Goal: Task Accomplishment & Management: Complete application form

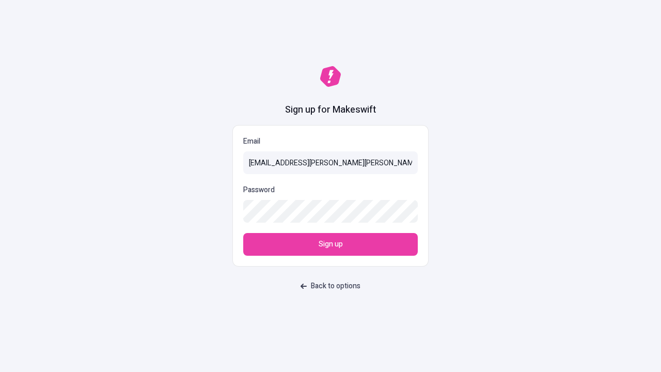
type input "[EMAIL_ADDRESS][PERSON_NAME][PERSON_NAME][DOMAIN_NAME]"
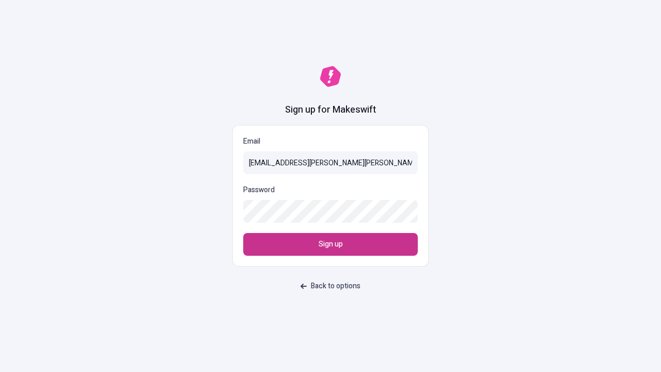
click at [331, 244] on span "Sign up" at bounding box center [331, 244] width 24 height 11
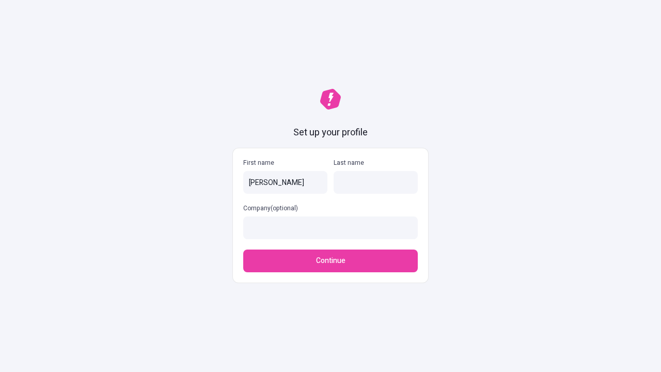
type input "Elwyn"
type input "Zboncak"
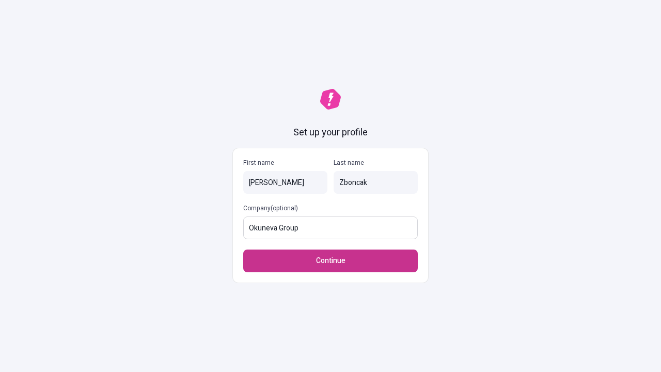
type input "Okuneva Group"
click at [331, 255] on span "Continue" at bounding box center [330, 260] width 29 height 11
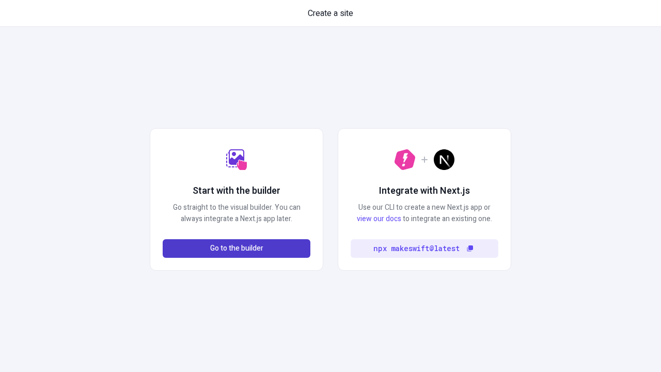
click at [237, 248] on span "Go to the builder" at bounding box center [236, 248] width 53 height 11
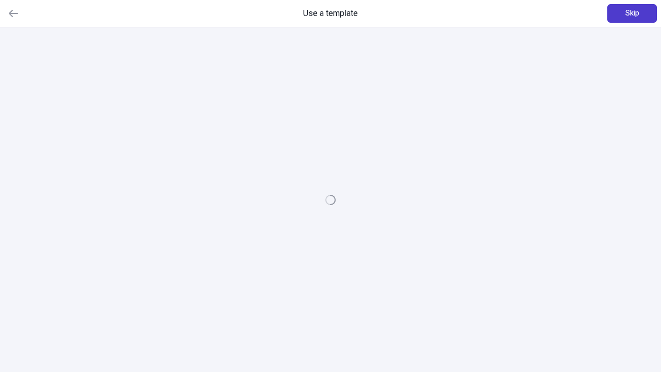
click at [632, 13] on span "Skip" at bounding box center [633, 13] width 14 height 11
